Goal: Information Seeking & Learning: Find contact information

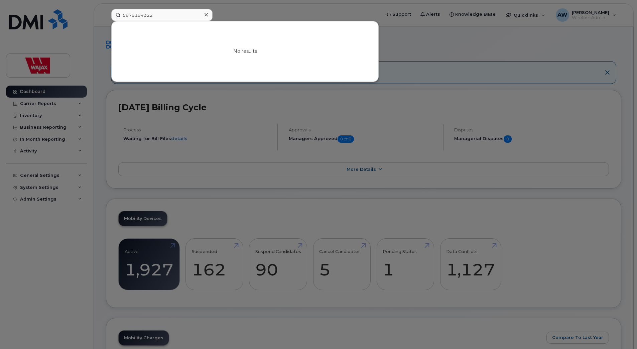
click at [197, 15] on input "5879194322" at bounding box center [161, 15] width 101 height 12
drag, startPoint x: 189, startPoint y: 15, endPoint x: 51, endPoint y: 27, distance: 138.5
click at [106, 21] on div "5879194322 No results" at bounding box center [244, 15] width 276 height 12
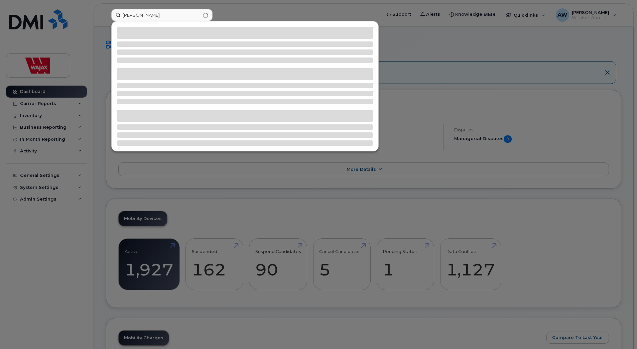
type input "mike kenny"
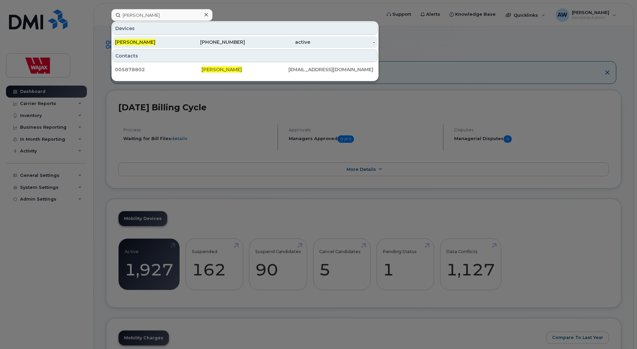
click at [144, 44] on div "Mike Kenny" at bounding box center [147, 42] width 65 height 7
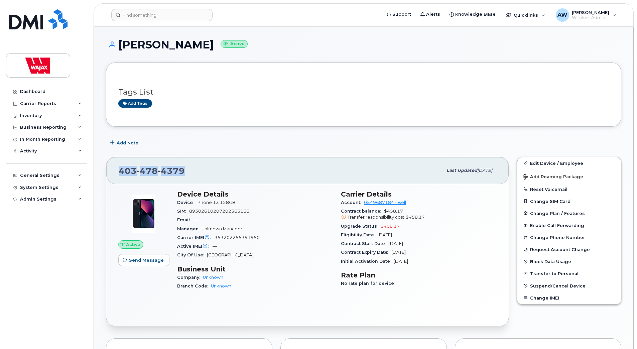
drag, startPoint x: 196, startPoint y: 164, endPoint x: 120, endPoint y: 162, distance: 75.9
click at [120, 162] on div "403 478 4379 Last updated Aug 16, 2025" at bounding box center [307, 170] width 402 height 27
drag, startPoint x: 185, startPoint y: 44, endPoint x: 117, endPoint y: 44, distance: 68.5
click at [117, 44] on h1 "Mike Kenny Active" at bounding box center [363, 45] width 515 height 12
copy h1 "Mike Kenny"
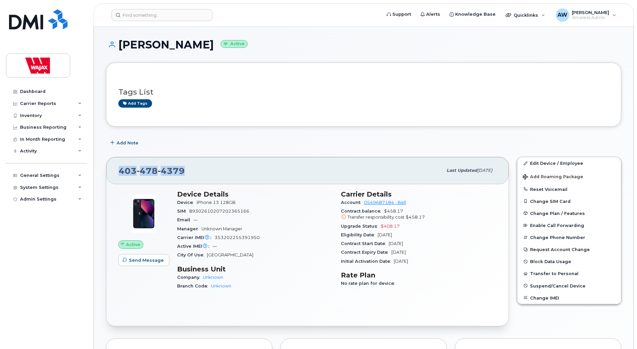
drag, startPoint x: 194, startPoint y: 167, endPoint x: 121, endPoint y: 171, distance: 73.6
click at [121, 171] on div "403 478 4379" at bounding box center [281, 170] width 324 height 14
copy span "403 478 4379"
click at [168, 18] on input at bounding box center [161, 15] width 101 height 12
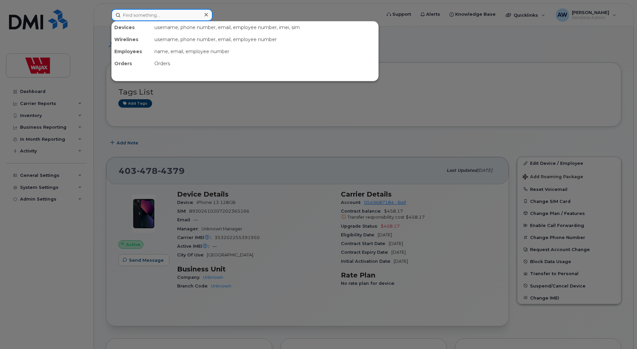
paste input "[PERSON_NAME]"
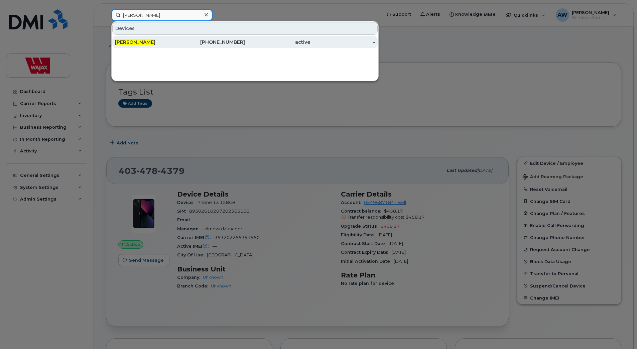
type input "[PERSON_NAME]"
click at [166, 42] on div "[PERSON_NAME]" at bounding box center [147, 42] width 65 height 7
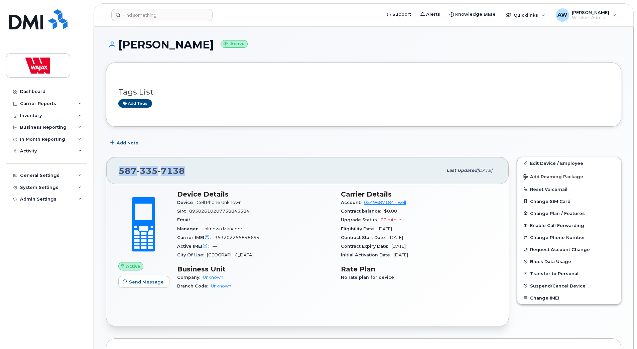
drag, startPoint x: 181, startPoint y: 171, endPoint x: 111, endPoint y: 166, distance: 70.0
click at [111, 166] on div "[PHONE_NUMBER] Last updated [DATE]" at bounding box center [307, 170] width 402 height 27
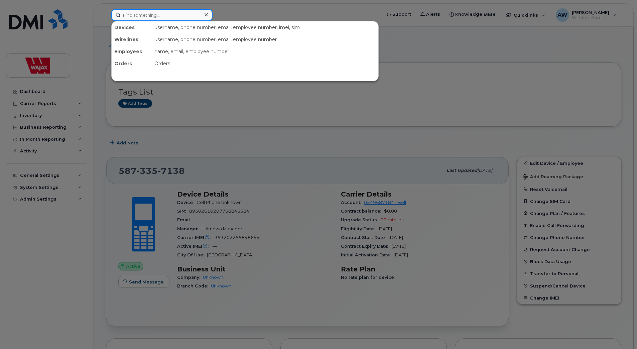
click at [169, 18] on input at bounding box center [161, 15] width 101 height 12
paste input "Sydney Olexa"
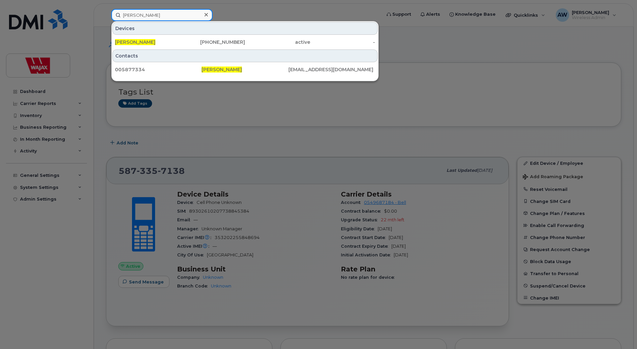
drag, startPoint x: 171, startPoint y: 14, endPoint x: 21, endPoint y: 13, distance: 150.1
click at [106, 16] on div "Sydney Olexa Devices Sydney Olexa 250-329-7159 active - Contacts 005877334 Sydn…" at bounding box center [244, 15] width 276 height 12
paste input "Chelsey Stokes"
drag, startPoint x: 77, startPoint y: 22, endPoint x: 46, endPoint y: 24, distance: 31.2
click at [106, 21] on div "Chelsey Stokes Devices Chelsey Stokes 780-235-2309 active - Contacts 005875374 …" at bounding box center [244, 15] width 276 height 12
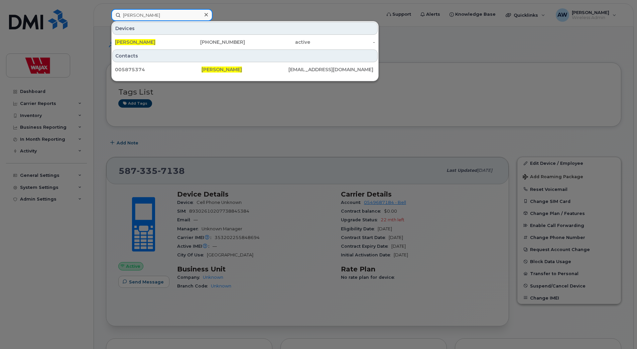
paste input "Sean Gavelin"
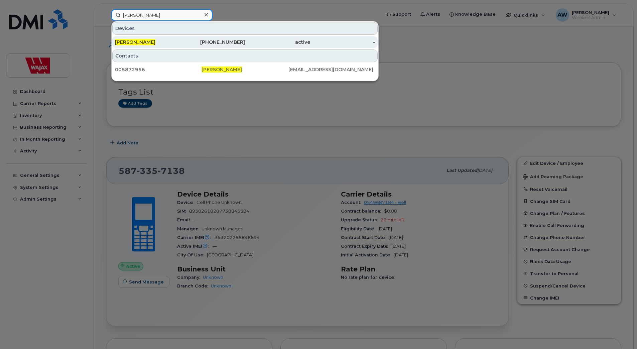
type input "Sean Gavelin"
click at [137, 43] on span "Sean Gavelin" at bounding box center [135, 42] width 40 height 6
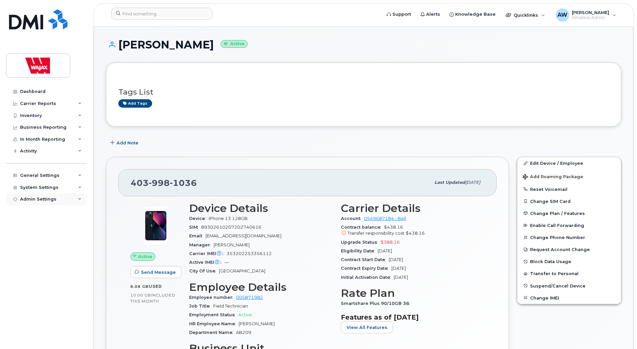
drag, startPoint x: 198, startPoint y: 182, endPoint x: 35, endPoint y: 201, distance: 163.9
click at [227, 179] on div "403 998 1036" at bounding box center [281, 182] width 300 height 14
drag, startPoint x: 203, startPoint y: 181, endPoint x: 130, endPoint y: 178, distance: 72.9
click at [130, 178] on div "403 998 1036 Last updated Aug 20, 2025" at bounding box center [307, 182] width 378 height 27
copy span "403 998 1036"
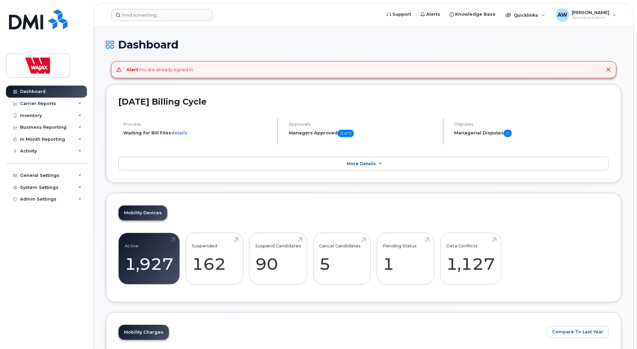
click at [241, 18] on form at bounding box center [243, 15] width 265 height 12
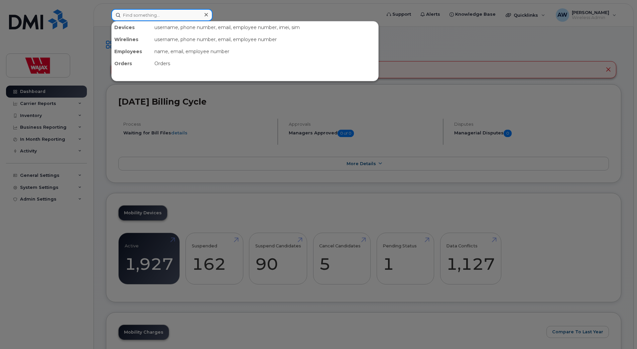
click at [183, 14] on input at bounding box center [161, 15] width 101 height 12
paste input "5875795745"
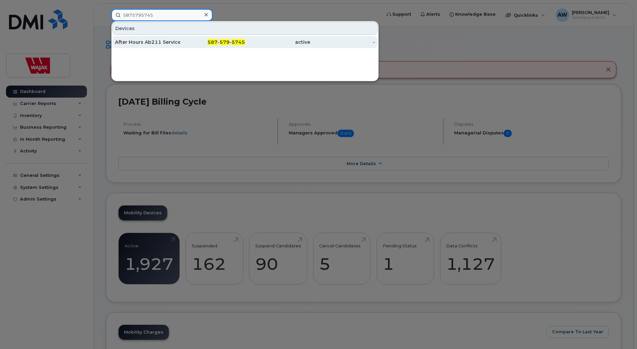
type input "5875795745"
click at [169, 42] on div "After Hours Ab211 Service" at bounding box center [147, 42] width 65 height 7
